Goal: Task Accomplishment & Management: Complete application form

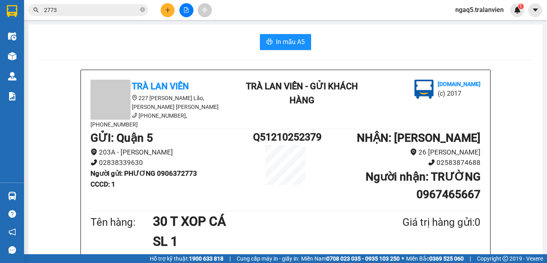
scroll to position [40, 0]
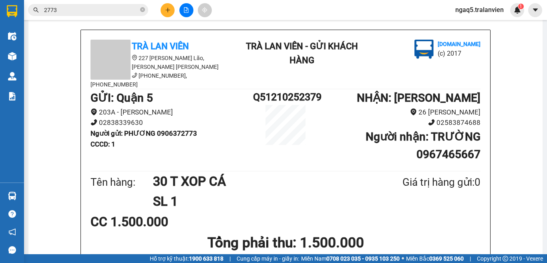
click at [169, 7] on icon "plus" at bounding box center [168, 10] width 6 height 6
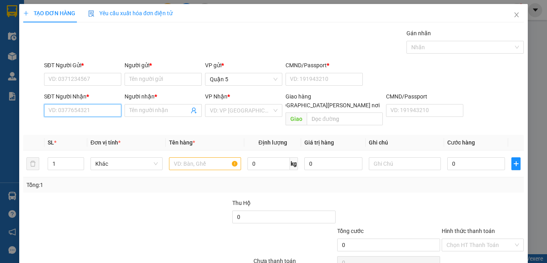
click at [83, 107] on input "SĐT Người Nhận *" at bounding box center [82, 110] width 77 height 13
click at [83, 113] on input "2773" at bounding box center [82, 110] width 77 height 13
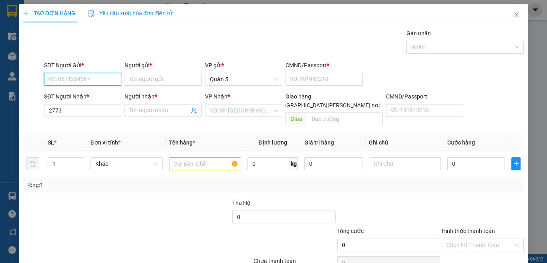
click at [78, 82] on input "SĐT Người Gửi *" at bounding box center [82, 79] width 77 height 13
click at [76, 111] on input "2773" at bounding box center [82, 110] width 77 height 13
type input "2"
click at [79, 82] on input "SĐT Người Gửi *" at bounding box center [82, 79] width 77 height 13
click at [83, 81] on input "2773" at bounding box center [82, 79] width 77 height 13
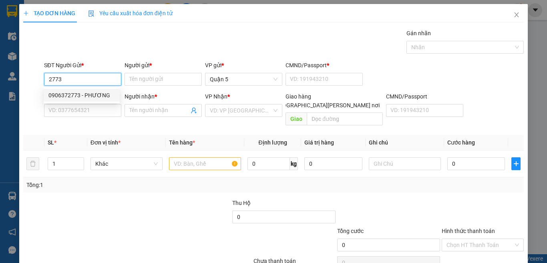
click at [95, 95] on div "0906372773 - PHƯƠNG" at bounding box center [81, 95] width 66 height 9
type input "0906372773"
type input "PHƯƠNG"
type input "1"
type input "0967465667"
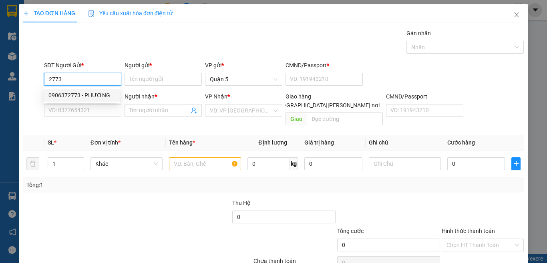
type input "TRƯỜNG"
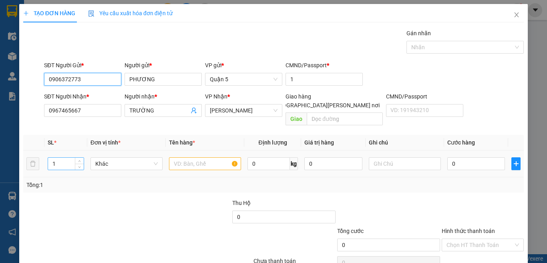
type input "0906372773"
click at [58, 158] on input "1" at bounding box center [66, 164] width 36 height 12
type input "30"
click at [180, 157] on input "text" at bounding box center [205, 163] width 72 height 13
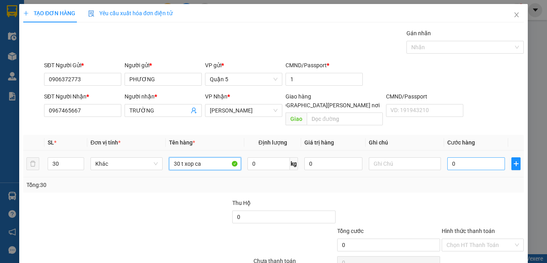
type input "30 t xop ca"
click at [458, 157] on input "0" at bounding box center [476, 163] width 58 height 13
type input "1"
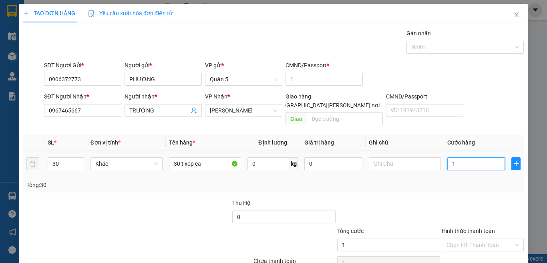
type input "15"
type input "150"
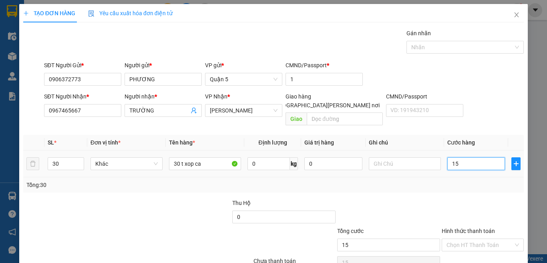
type input "150"
type input "1.500"
type input "1.500.000"
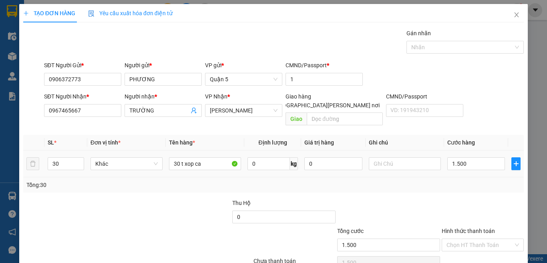
type input "1.500.000"
click at [477, 135] on th "Cước hàng" at bounding box center [476, 143] width 64 height 16
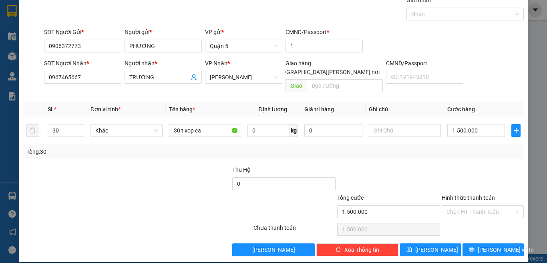
click at [478, 195] on label "Hình thức thanh toán" at bounding box center [468, 198] width 53 height 6
click at [478, 206] on input "Hình thức thanh toán" at bounding box center [480, 212] width 67 height 12
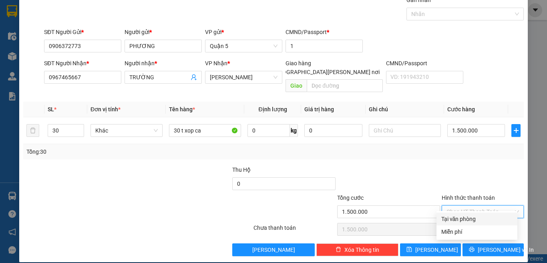
click at [449, 169] on div at bounding box center [483, 179] width 84 height 28
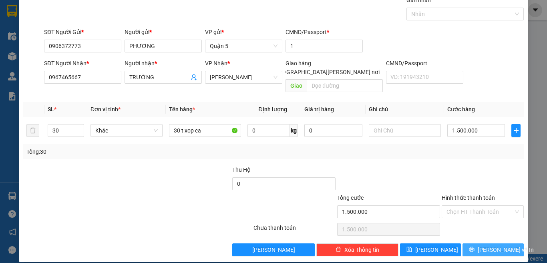
click at [479, 243] on button "[PERSON_NAME] và In" at bounding box center [493, 249] width 61 height 13
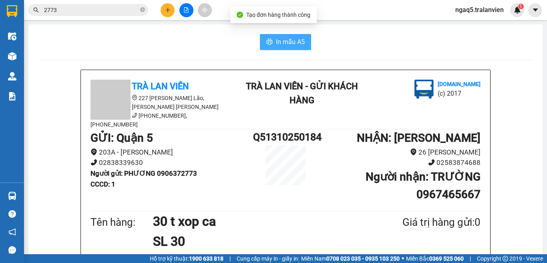
click at [276, 41] on span "In mẫu A5" at bounding box center [290, 42] width 29 height 10
